Goal: Task Accomplishment & Management: Manage account settings

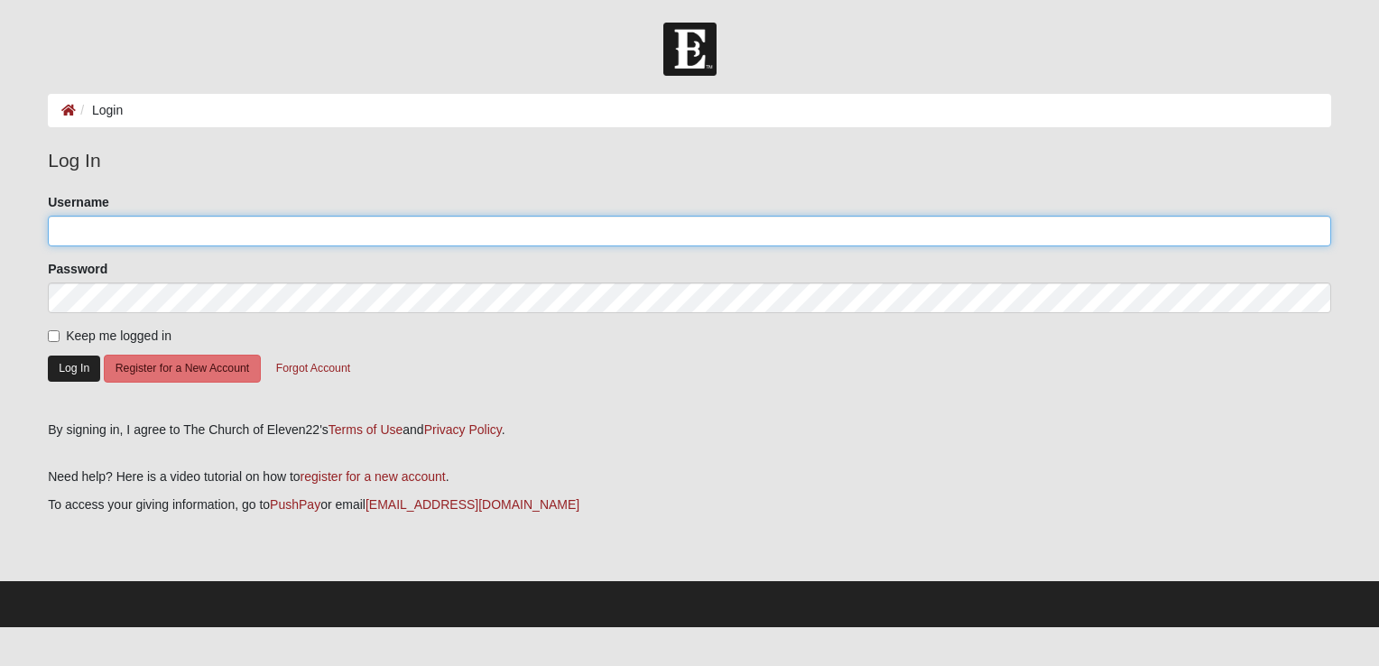
type input "[EMAIL_ADDRESS][DOMAIN_NAME]"
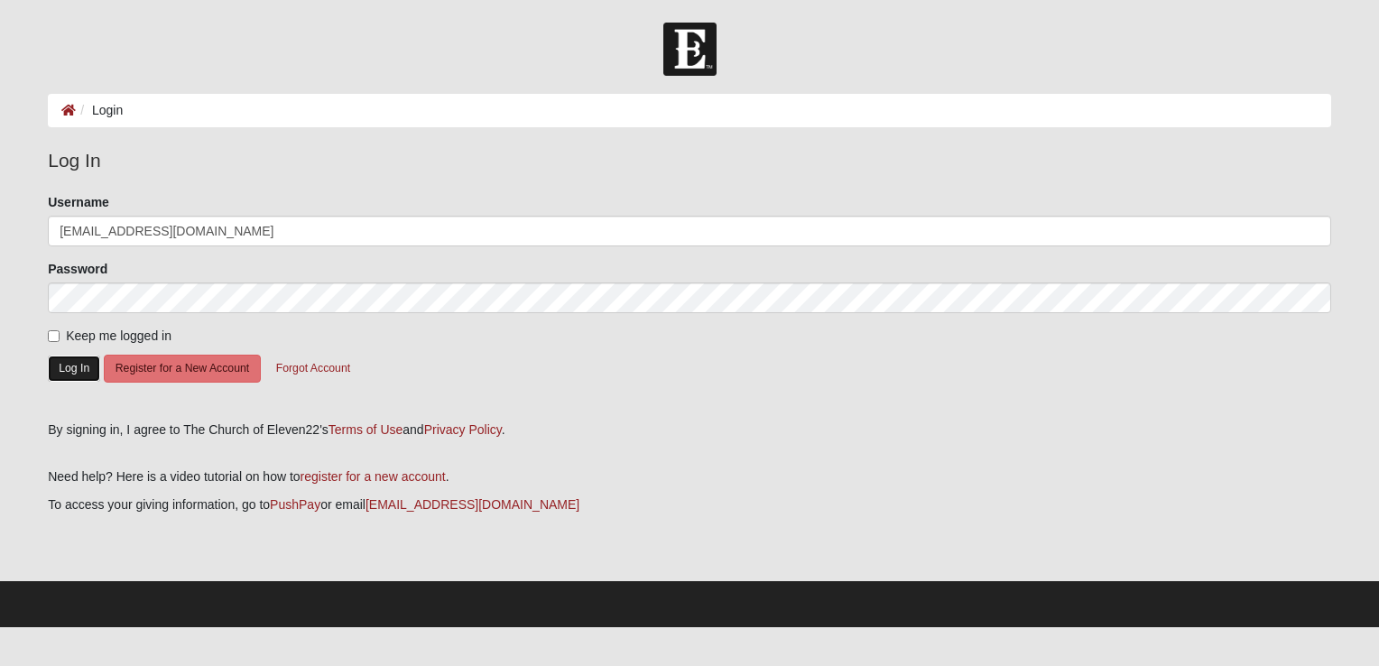
click at [70, 370] on button "Log In" at bounding box center [74, 369] width 52 height 26
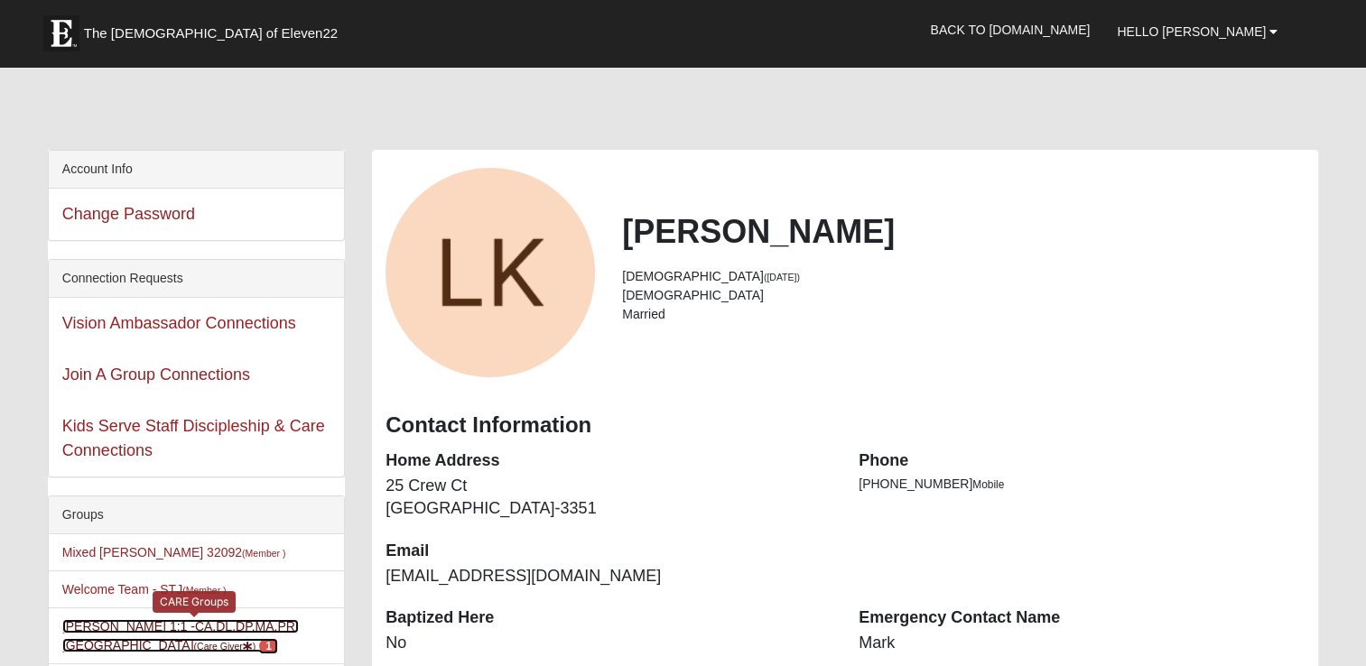
click at [192, 620] on link "Lynn Kinnaman 1:1 -CA,DL,DP,MA,PR,SC (Care Giver ) 1" at bounding box center [180, 635] width 236 height 33
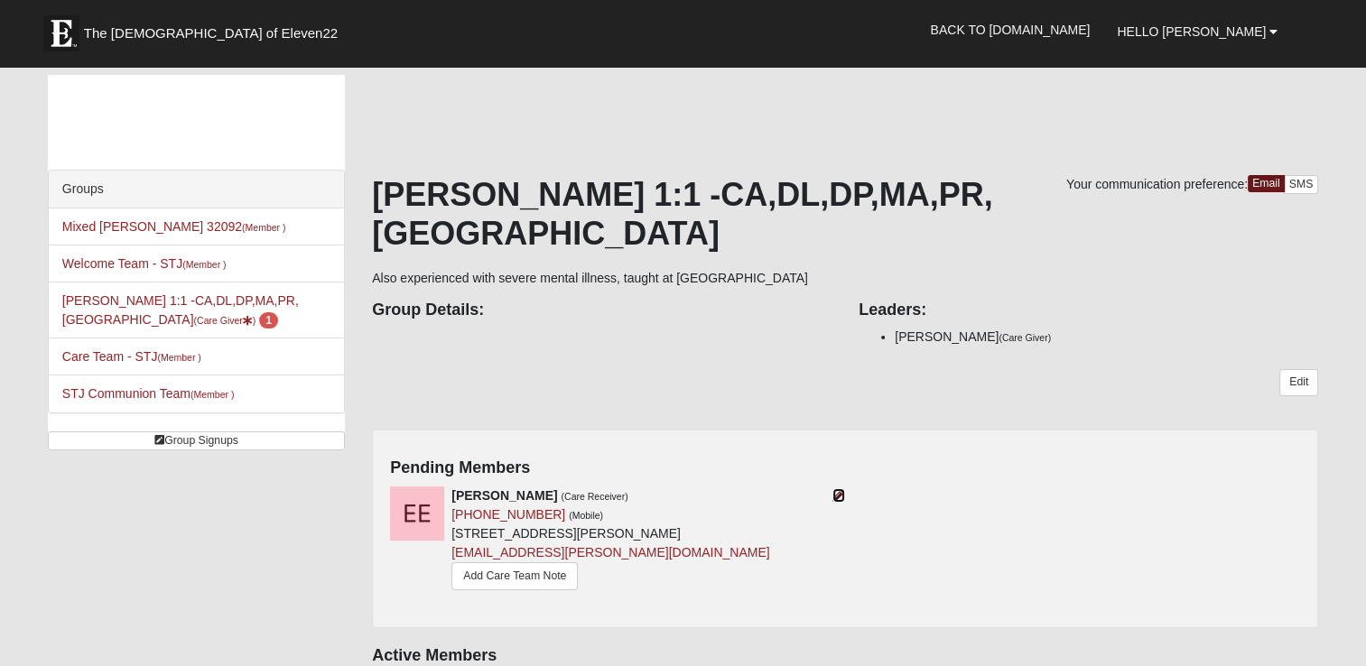
click at [832, 489] on icon at bounding box center [838, 495] width 13 height 13
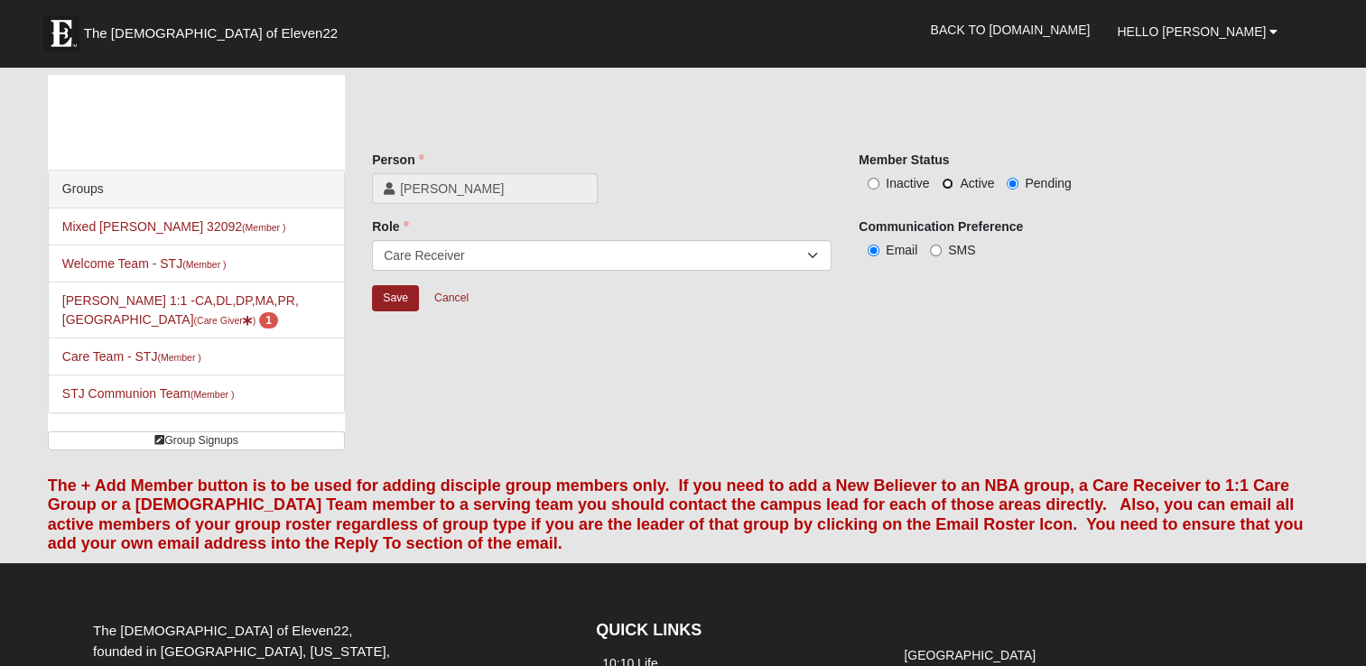
click at [946, 183] on input "Active" at bounding box center [947, 184] width 12 height 12
radio input "true"
click at [397, 299] on input "Save" at bounding box center [395, 298] width 47 height 26
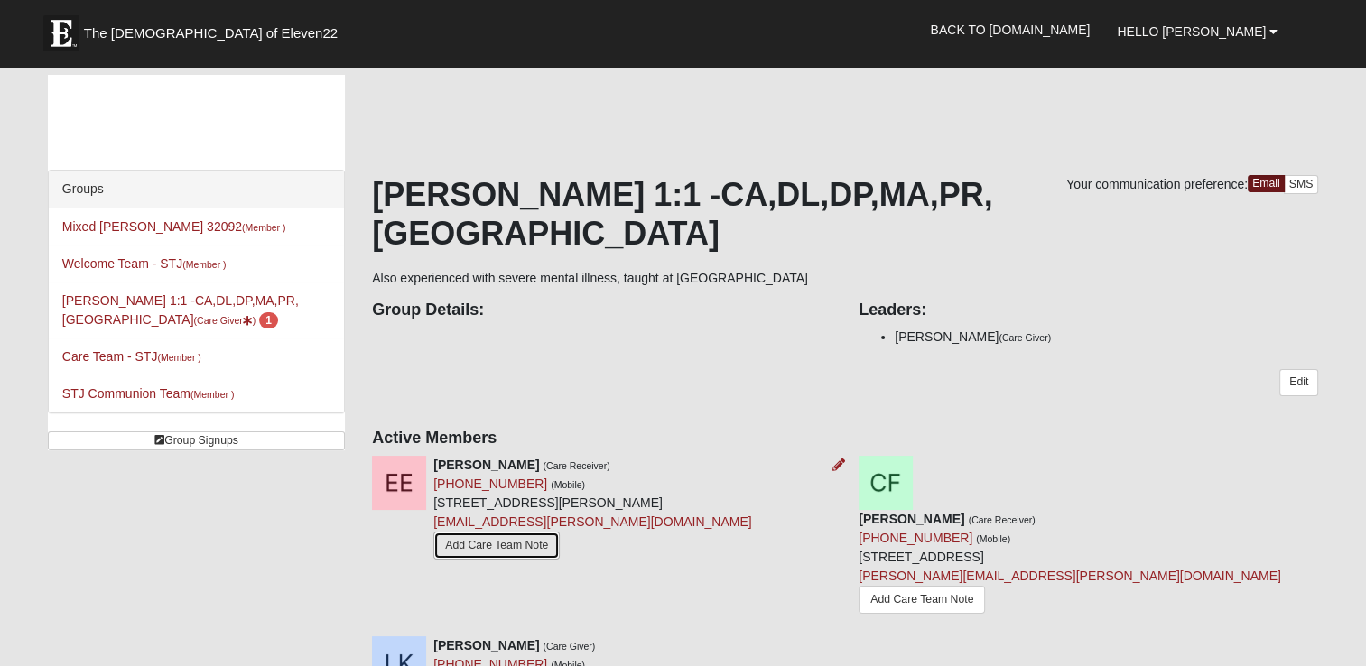
click at [473, 532] on link "Add Care Team Note" at bounding box center [496, 546] width 126 height 28
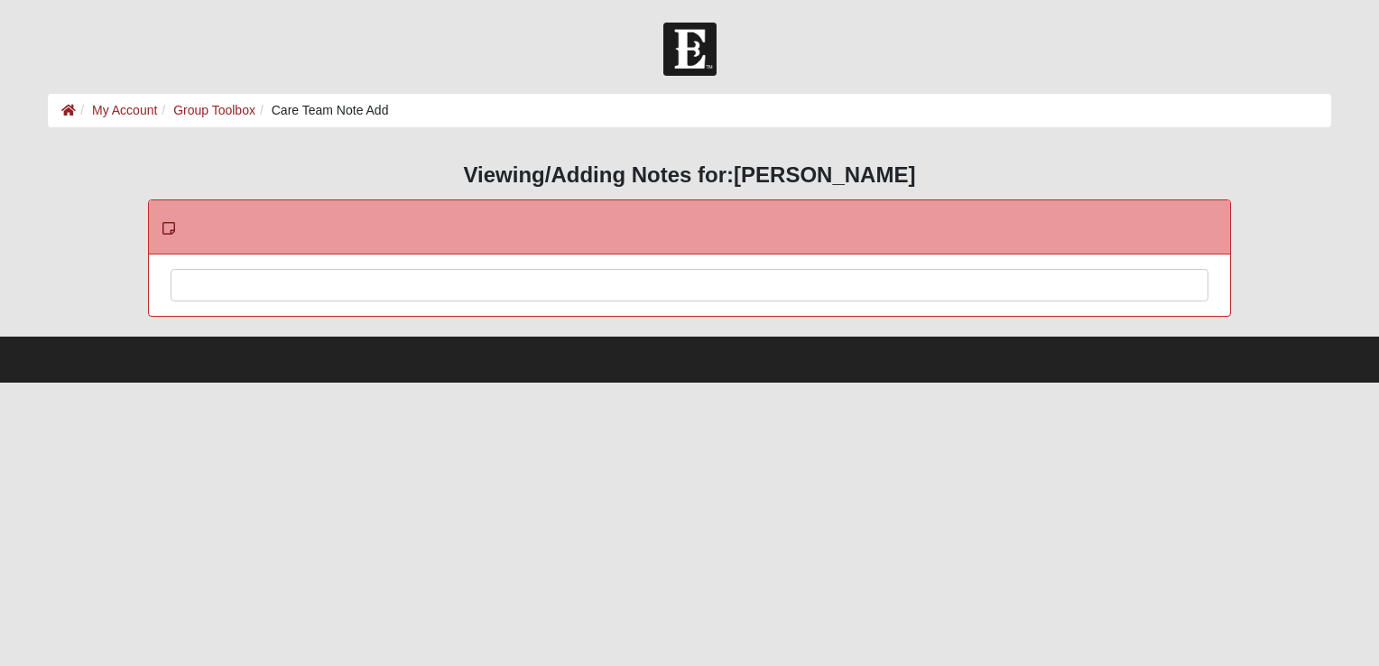
click at [185, 297] on div at bounding box center [690, 309] width 1036 height 79
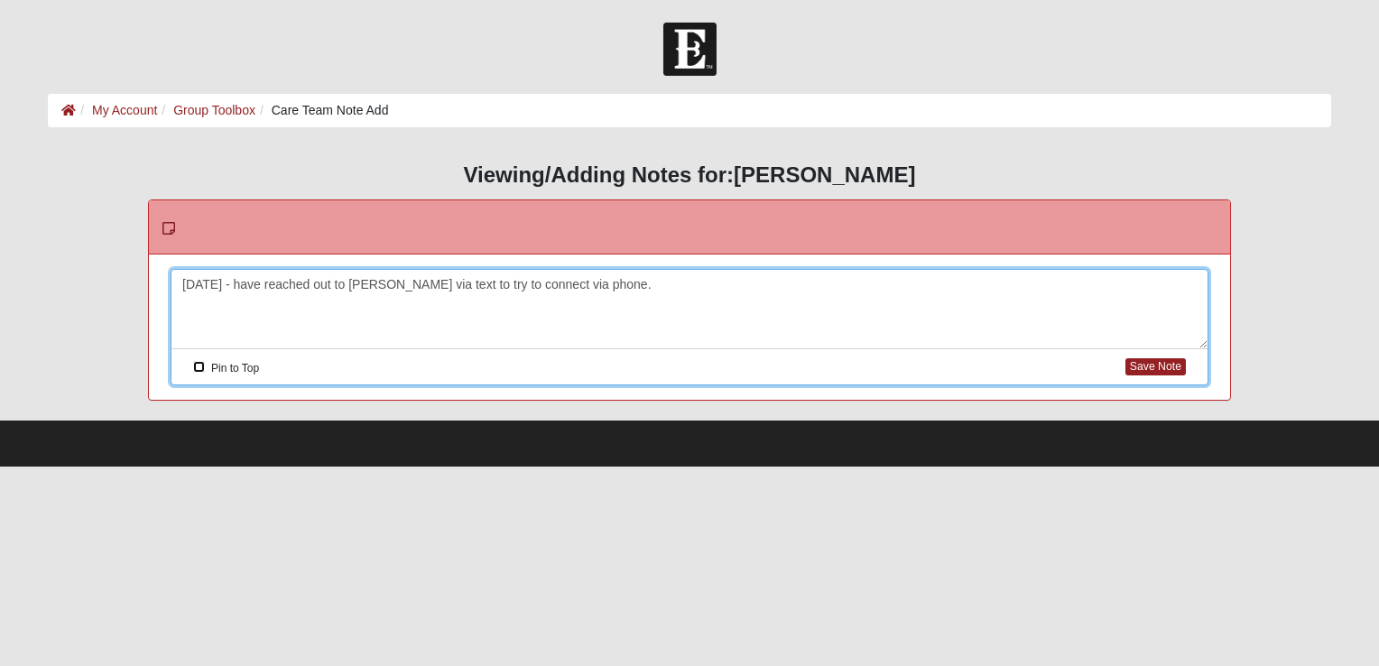
click at [196, 369] on input "Pin to Top" at bounding box center [199, 367] width 12 height 12
click at [1145, 374] on button "Save Note" at bounding box center [1156, 366] width 60 height 17
checkbox input "false"
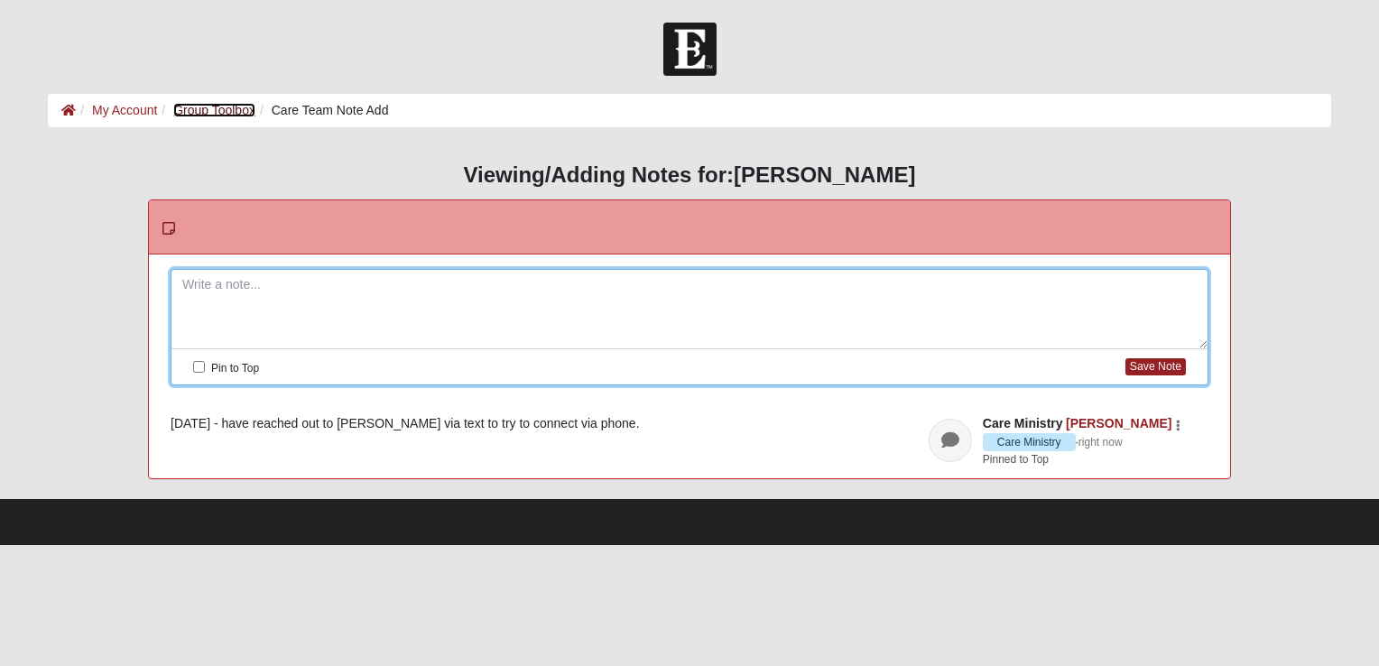
click at [227, 110] on link "Group Toolbox" at bounding box center [214, 110] width 82 height 14
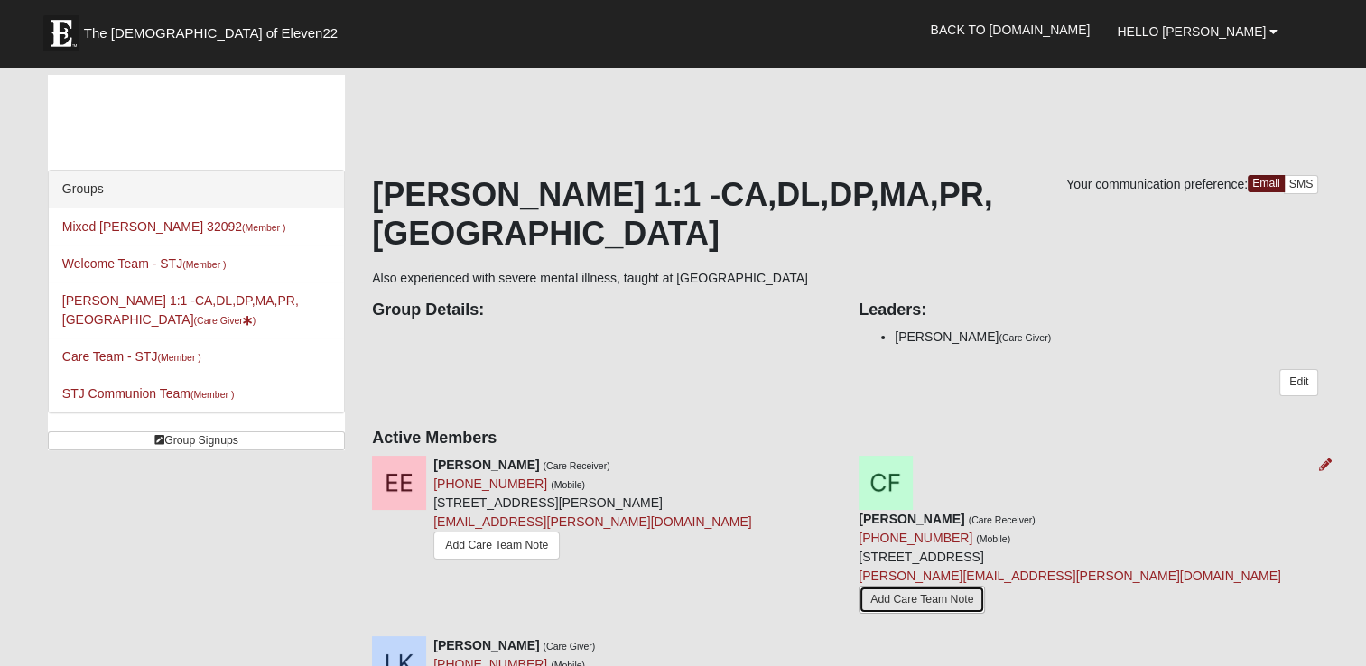
click at [970, 586] on link "Add Care Team Note" at bounding box center [921, 600] width 126 height 28
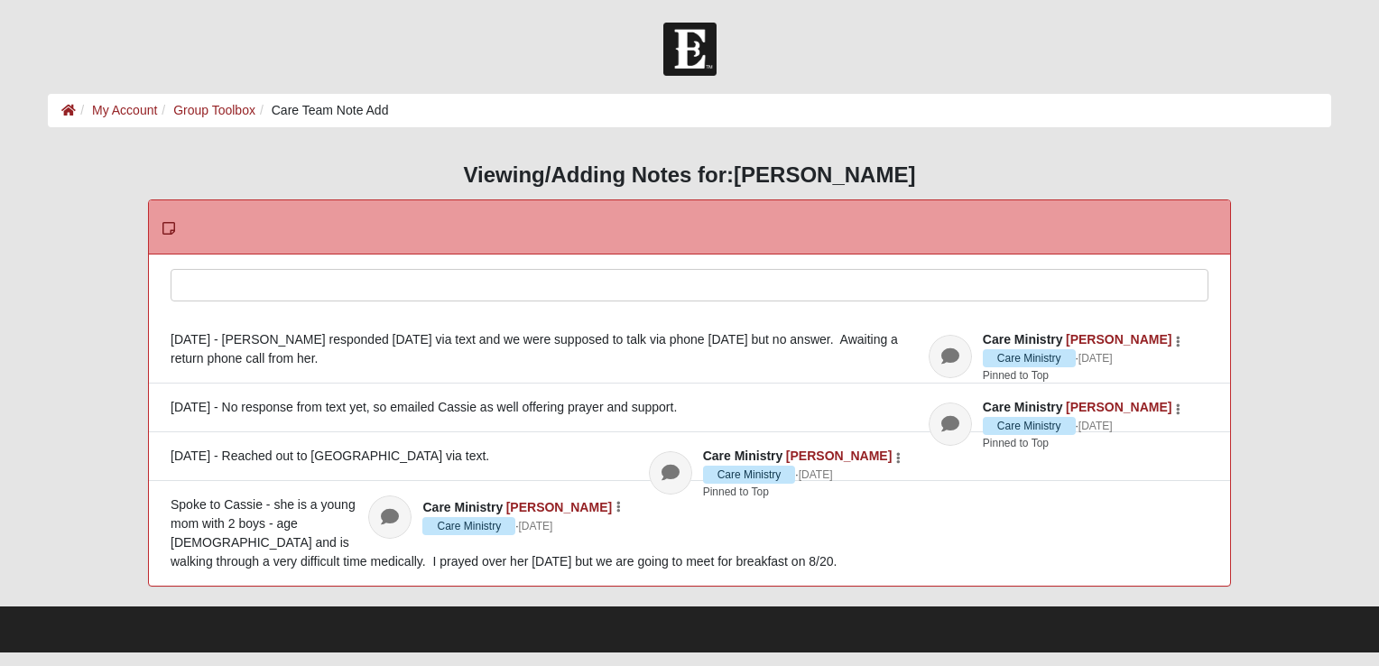
click at [195, 280] on div at bounding box center [690, 309] width 1036 height 79
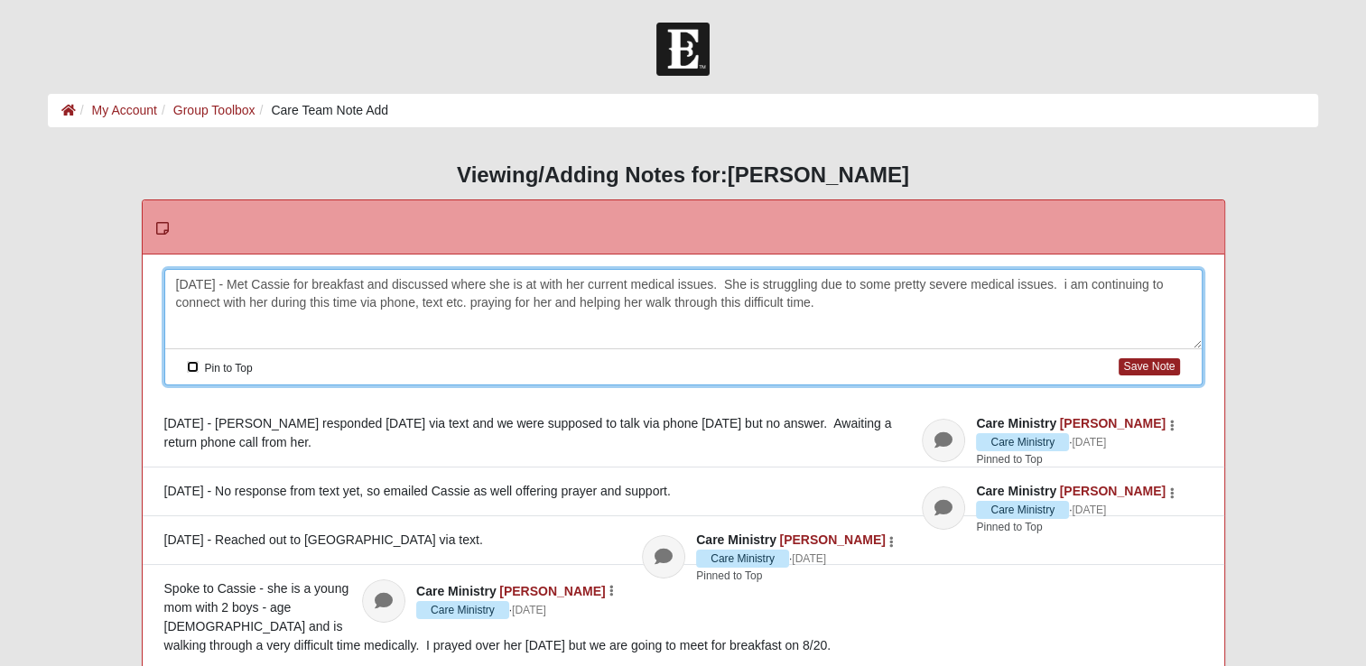
click at [192, 368] on input "Pin to Top" at bounding box center [193, 367] width 12 height 12
click at [1141, 373] on button "Save Note" at bounding box center [1148, 366] width 60 height 17
checkbox input "false"
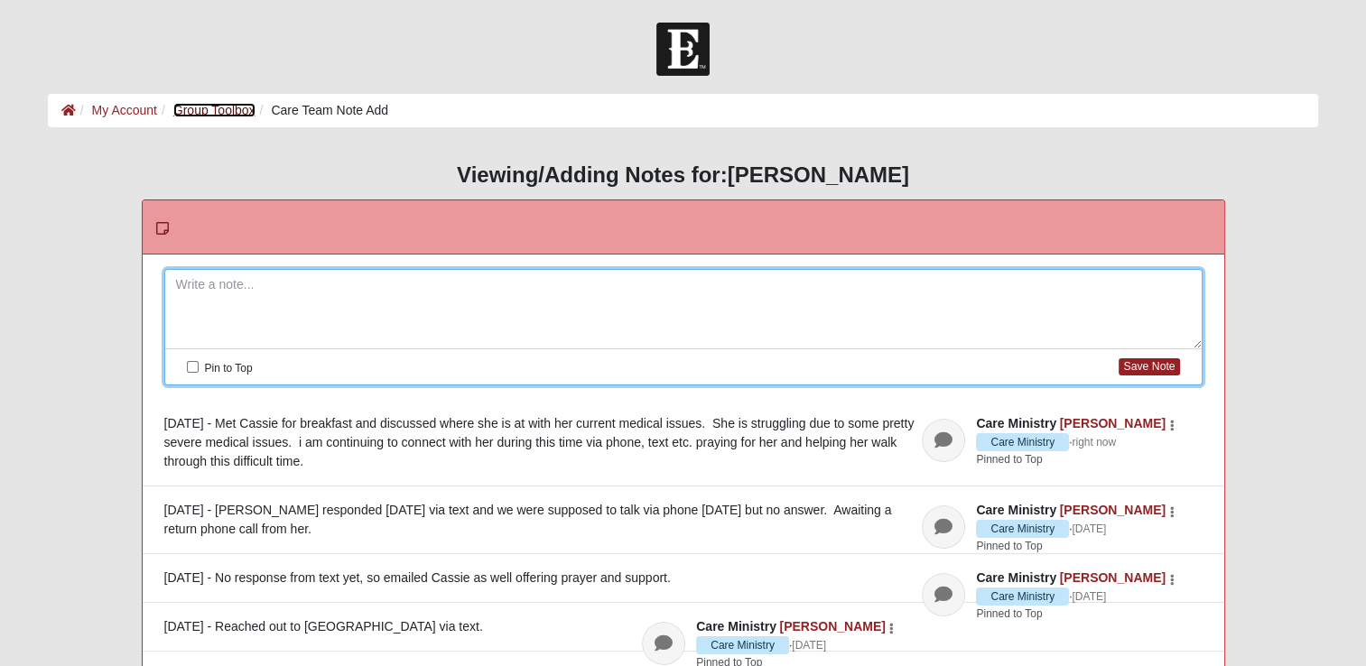
click at [222, 105] on link "Group Toolbox" at bounding box center [214, 110] width 82 height 14
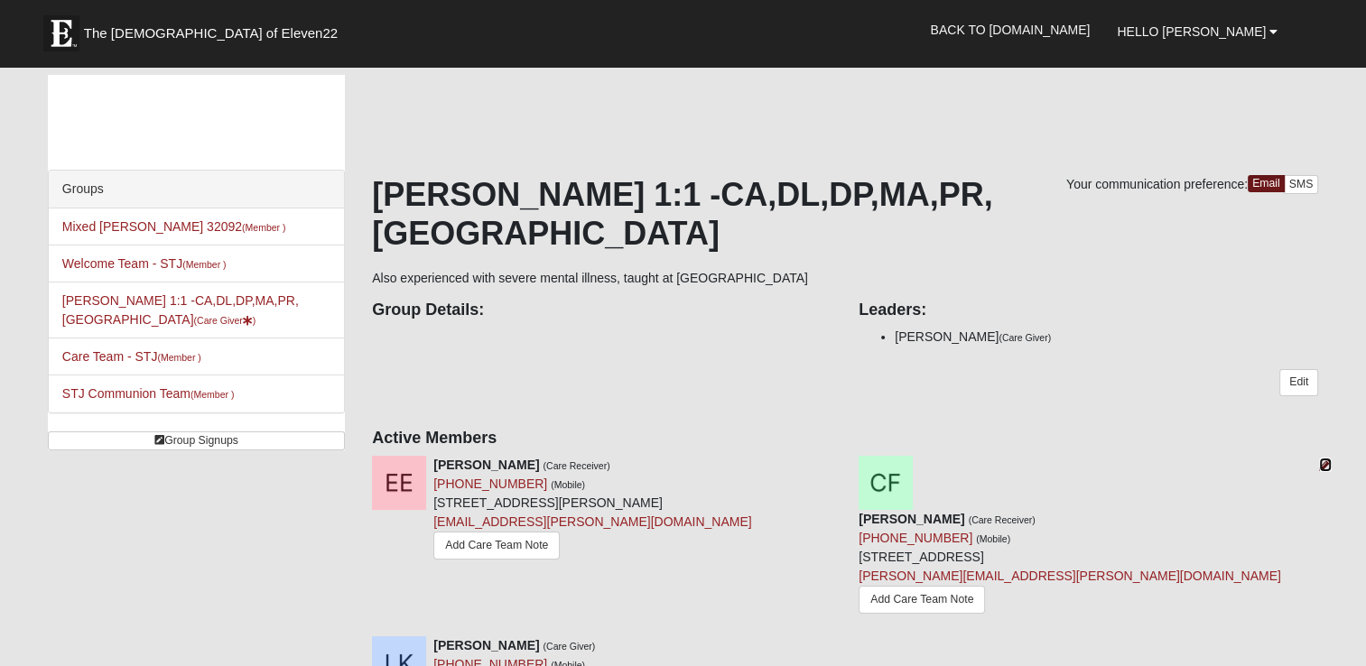
click at [1325, 459] on icon at bounding box center [1325, 465] width 13 height 13
click at [502, 532] on link "Add Care Team Note" at bounding box center [496, 546] width 126 height 28
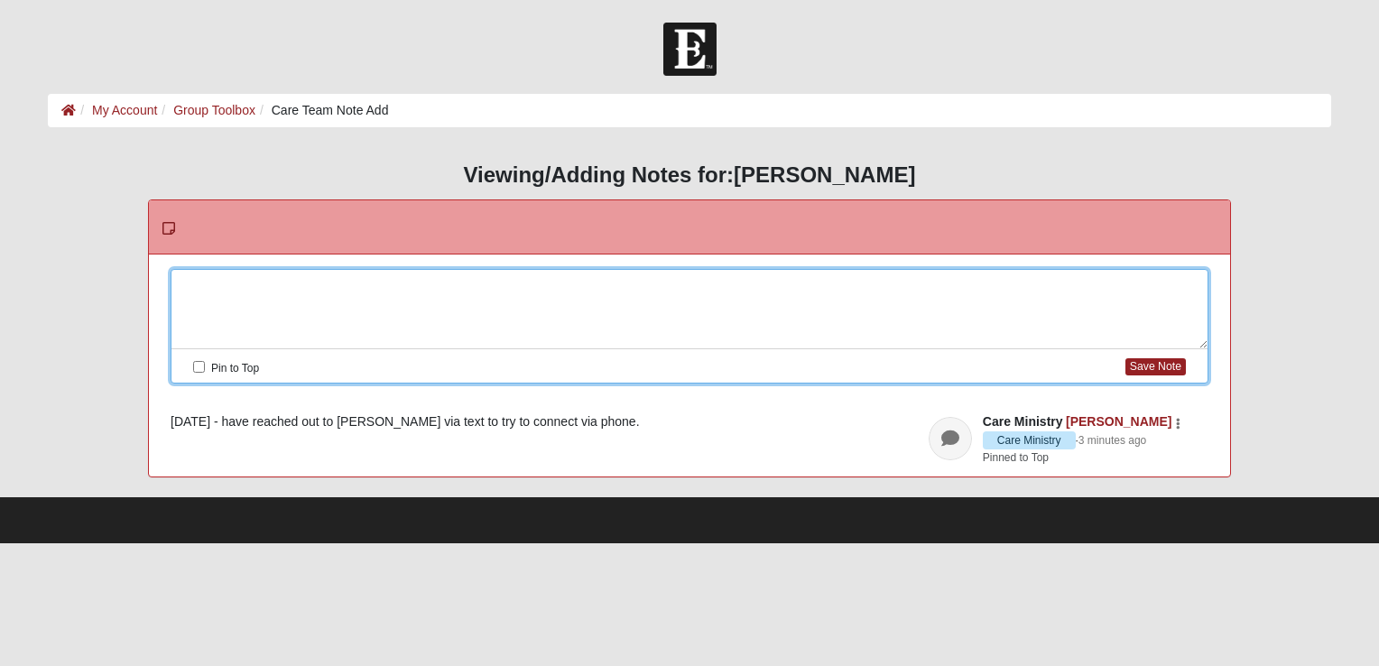
click at [246, 284] on div at bounding box center [690, 309] width 1036 height 79
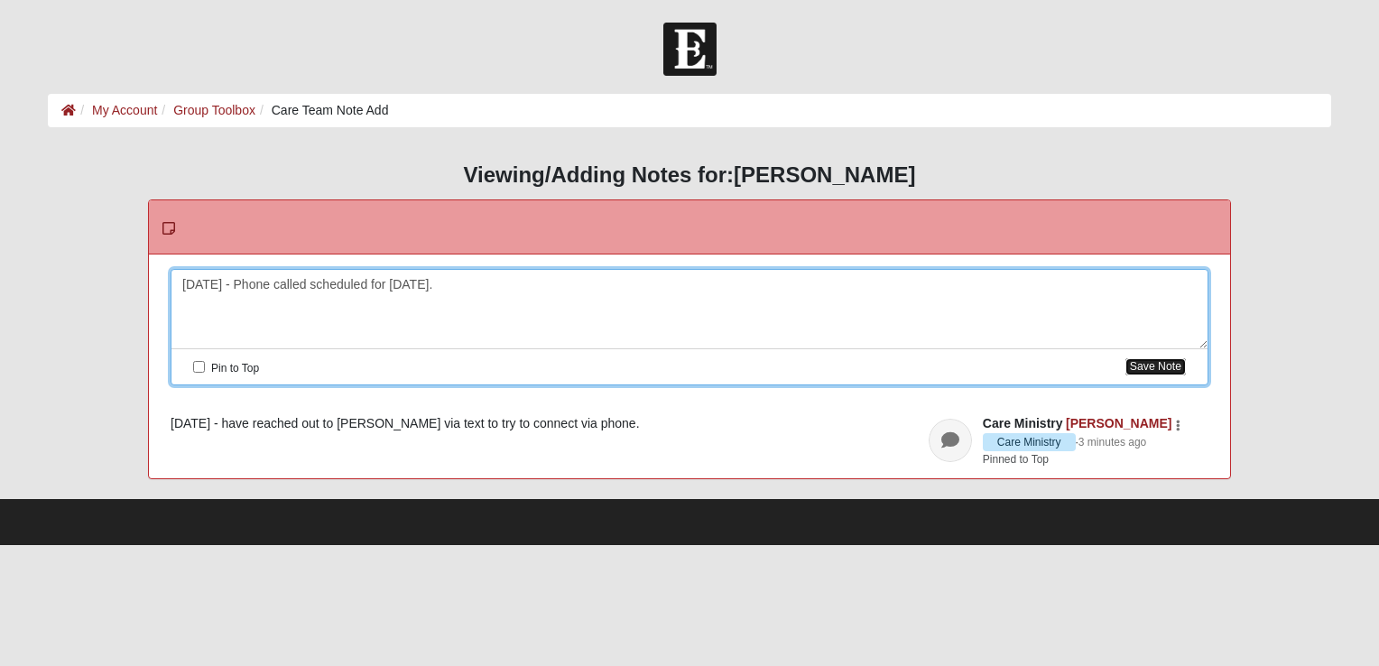
click at [1155, 364] on button "Save Note" at bounding box center [1156, 366] width 60 height 17
